Goal: Information Seeking & Learning: Learn about a topic

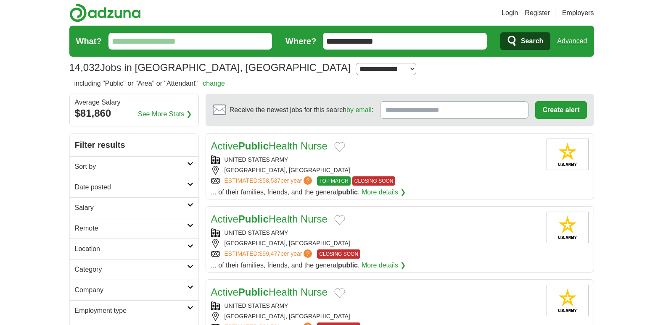
click at [179, 44] on input "What?" at bounding box center [190, 41] width 164 height 17
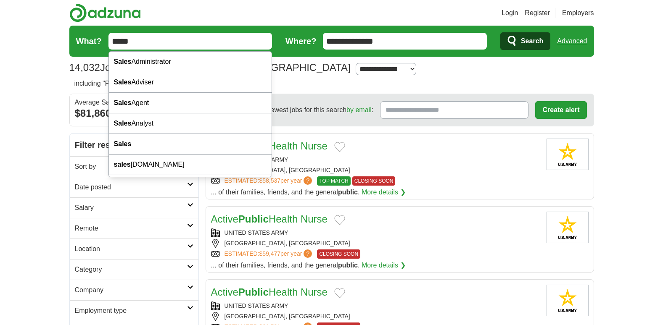
type input "*****"
click at [523, 39] on span "Search" at bounding box center [532, 41] width 22 height 17
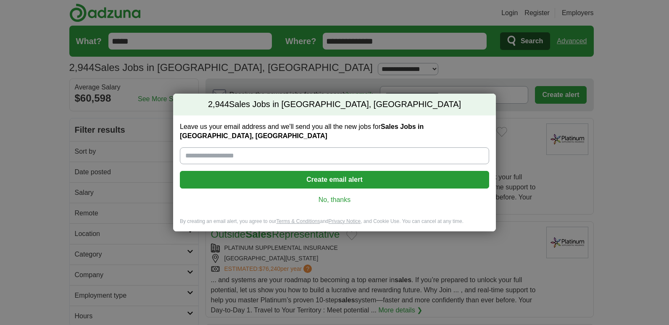
click at [328, 195] on link "No, thanks" at bounding box center [335, 199] width 296 height 9
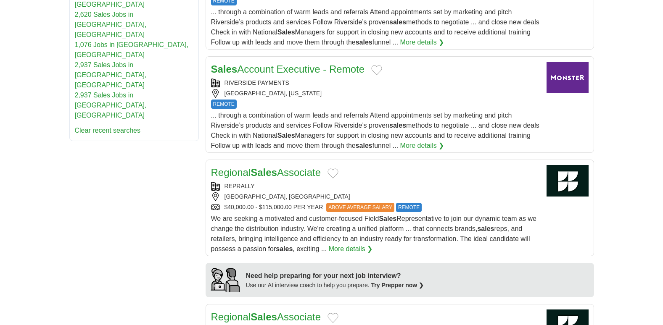
scroll to position [532, 0]
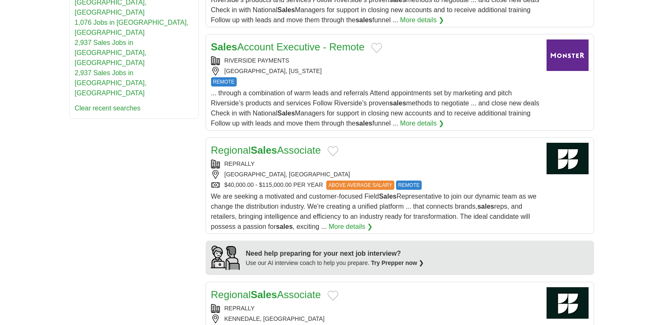
click at [267, 51] on link "Sales Account Executive - Remote" at bounding box center [288, 46] width 154 height 11
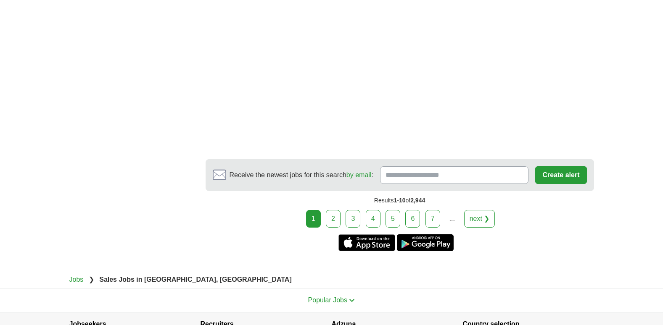
scroll to position [1636, 0]
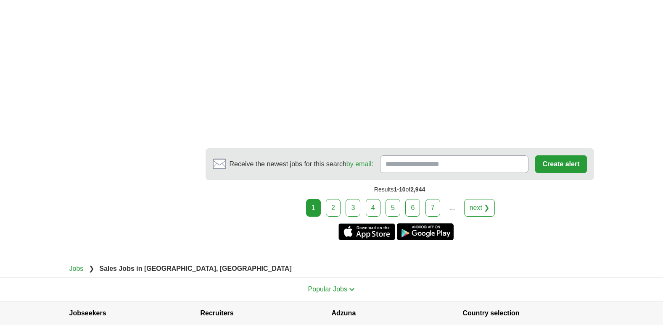
click at [414, 206] on link "6" at bounding box center [412, 208] width 15 height 18
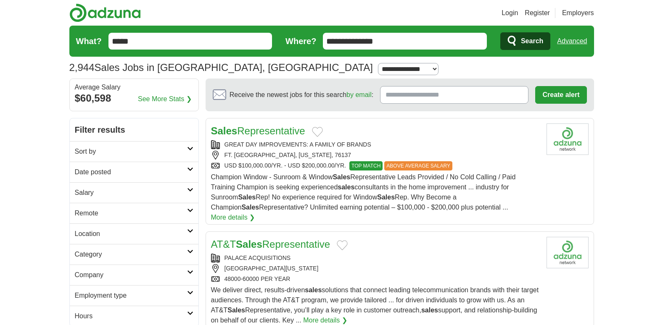
click at [265, 132] on link "Sales Representative" at bounding box center [258, 130] width 94 height 11
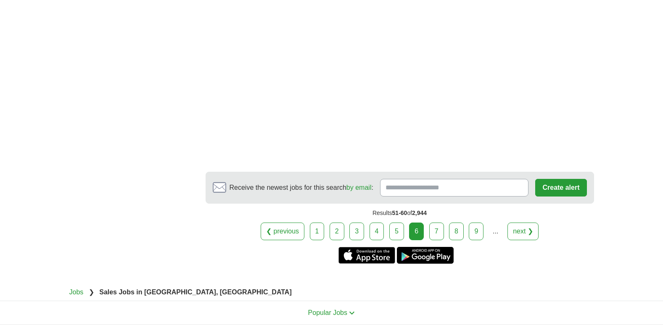
scroll to position [1451, 0]
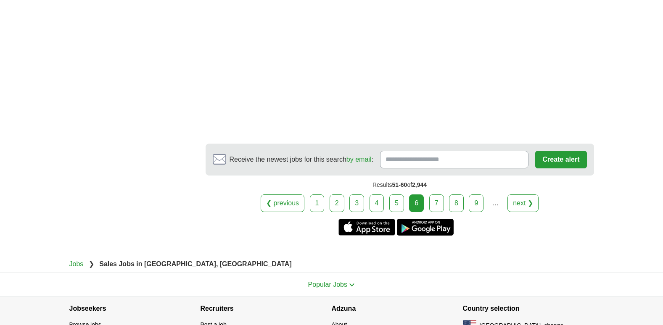
click at [524, 195] on link "next ❯" at bounding box center [522, 204] width 31 height 18
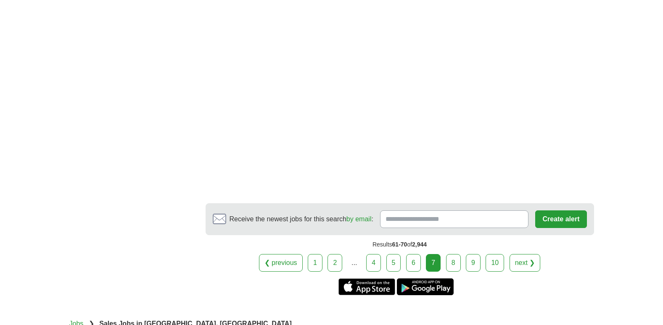
scroll to position [1558, 0]
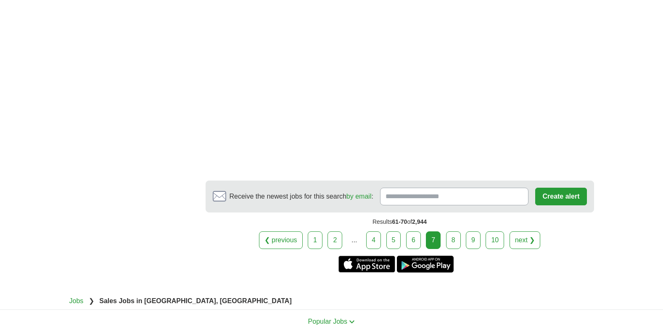
click at [452, 232] on link "8" at bounding box center [453, 241] width 15 height 18
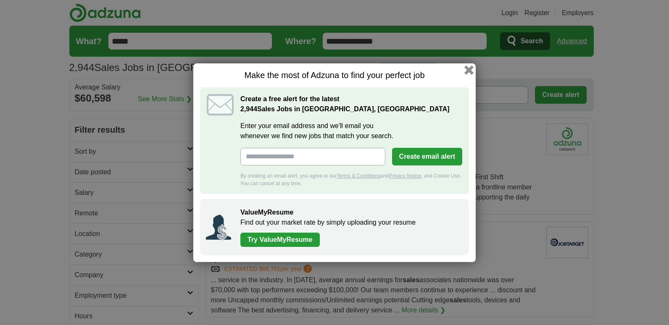
click at [469, 67] on button "button" at bounding box center [468, 69] width 9 height 9
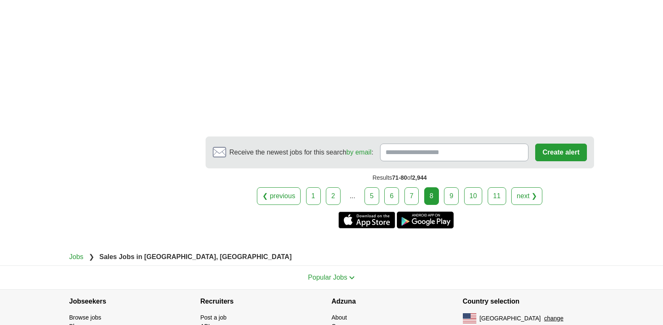
scroll to position [1291, 0]
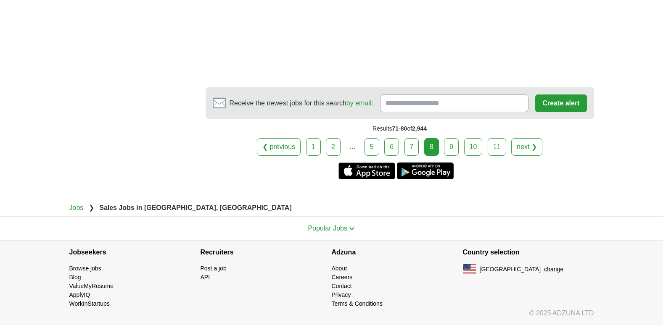
click at [523, 145] on link "next ❯" at bounding box center [526, 147] width 31 height 18
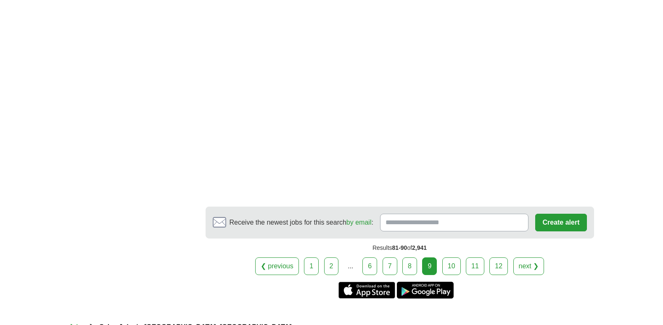
scroll to position [1431, 0]
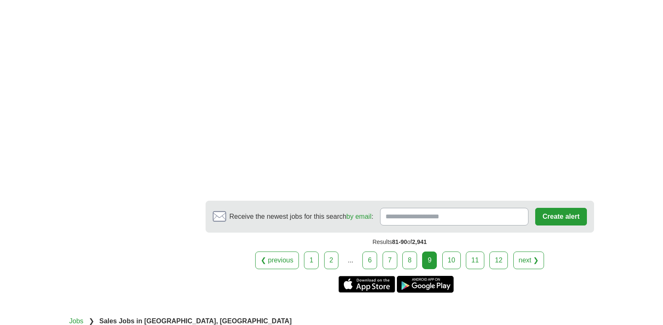
click at [530, 255] on link "next ❯" at bounding box center [528, 261] width 31 height 18
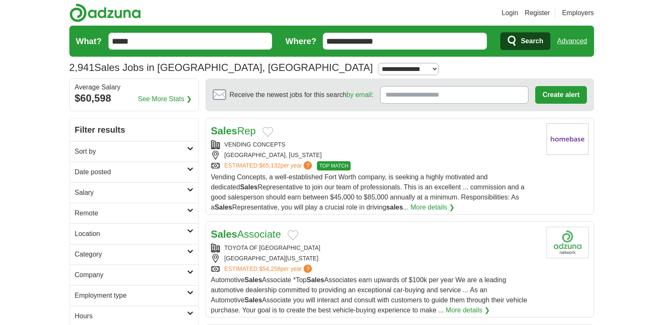
drag, startPoint x: 162, startPoint y: 212, endPoint x: 162, endPoint y: 221, distance: 9.3
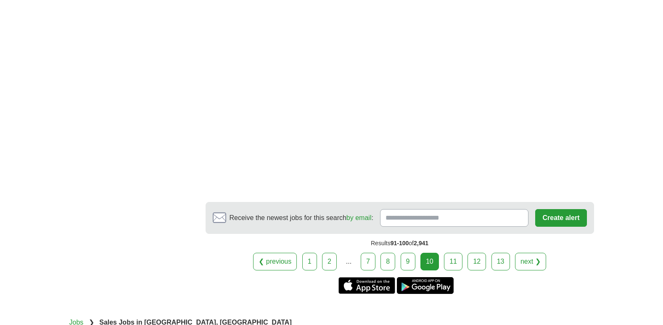
scroll to position [1536, 0]
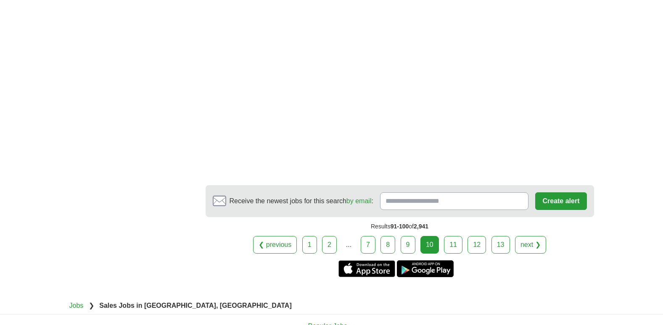
click at [524, 236] on link "next ❯" at bounding box center [530, 245] width 31 height 18
